Goal: Information Seeking & Learning: Learn about a topic

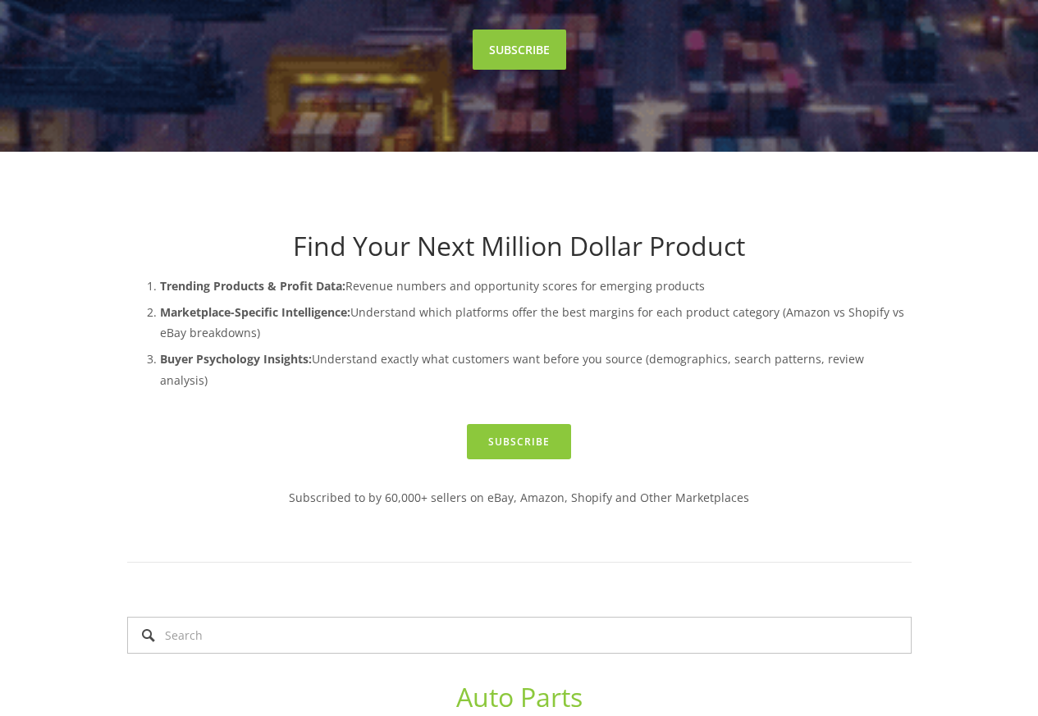
scroll to position [883, 0]
